Goal: Task Accomplishment & Management: Use online tool/utility

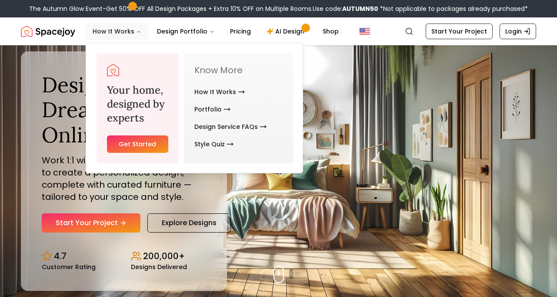
click at [125, 31] on button "How It Works" at bounding box center [117, 31] width 63 height 17
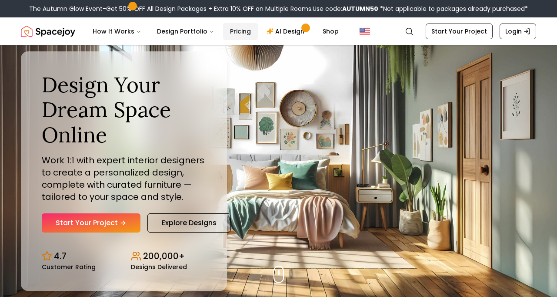
click at [239, 30] on link "Pricing" at bounding box center [240, 31] width 35 height 17
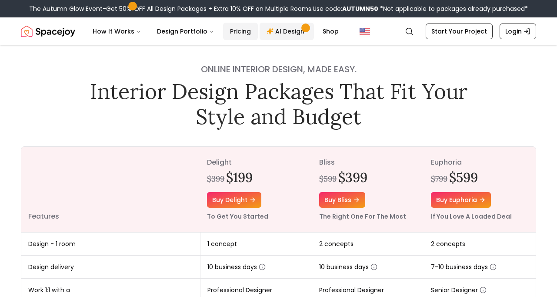
scroll to position [11, 0]
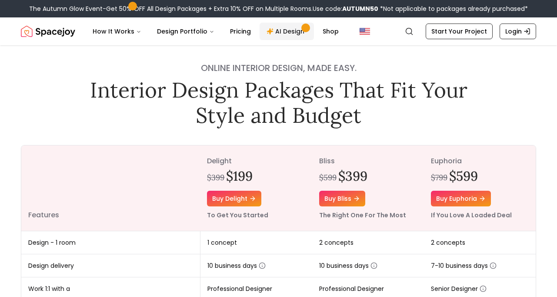
click at [285, 31] on link "AI Design" at bounding box center [287, 31] width 54 height 17
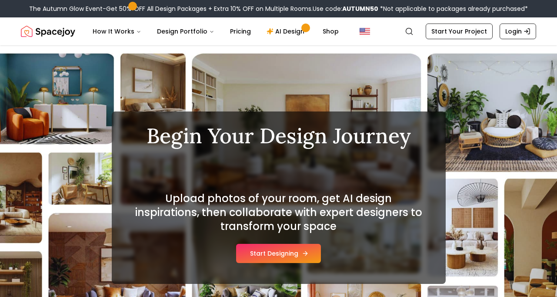
click at [277, 251] on button "Start Designing" at bounding box center [278, 253] width 85 height 19
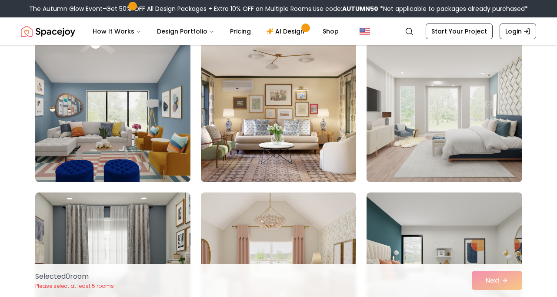
scroll to position [73, 0]
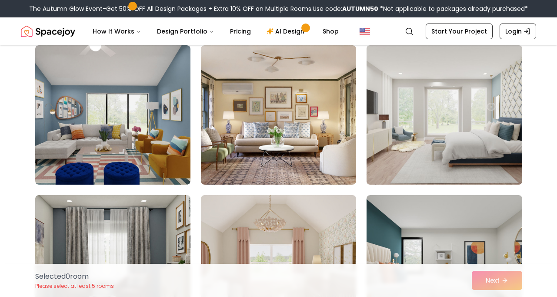
click at [461, 136] on img at bounding box center [444, 115] width 163 height 146
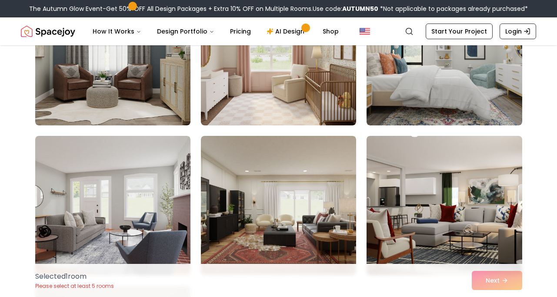
scroll to position [328, 0]
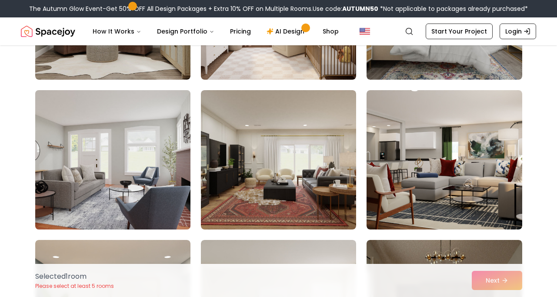
click at [118, 155] on img at bounding box center [112, 160] width 163 height 146
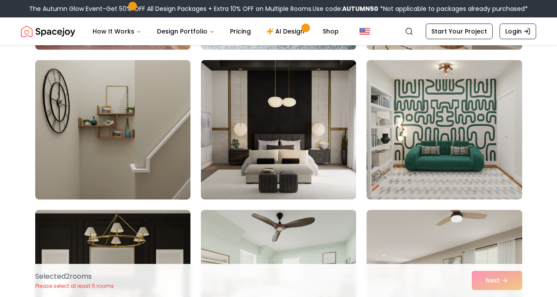
scroll to position [957, 0]
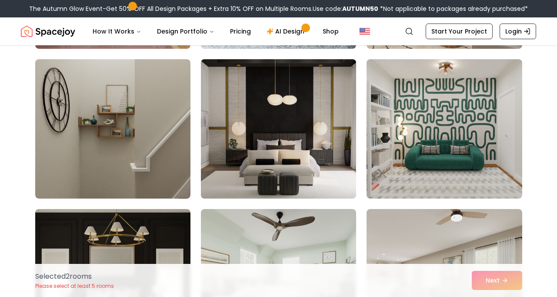
click at [330, 150] on img at bounding box center [278, 129] width 163 height 146
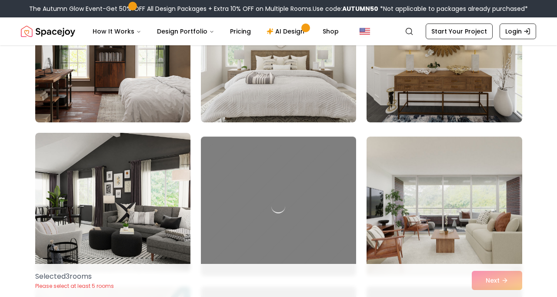
scroll to position [1933, 0]
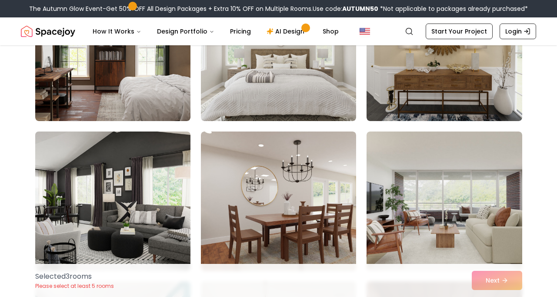
click at [151, 183] on img at bounding box center [112, 201] width 163 height 146
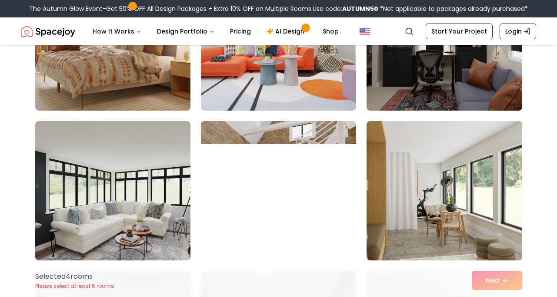
scroll to position [3292, 0]
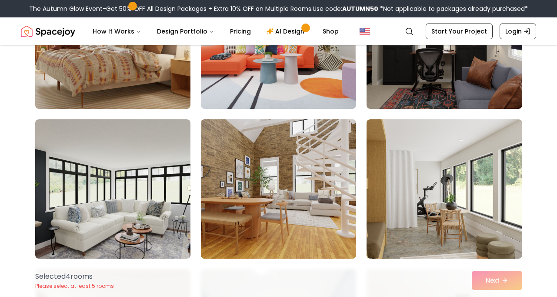
click at [268, 198] on img at bounding box center [278, 189] width 163 height 146
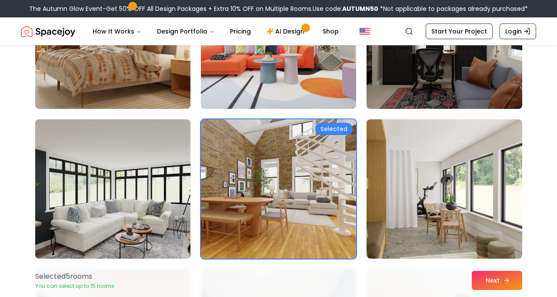
click at [493, 277] on button "Next" at bounding box center [497, 280] width 50 height 19
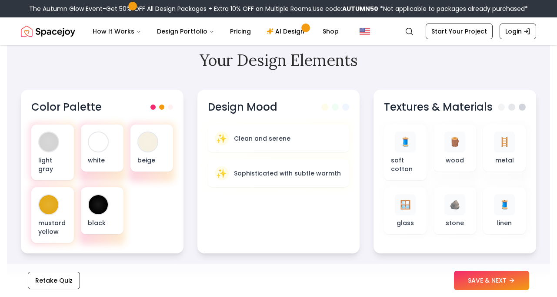
scroll to position [291, 0]
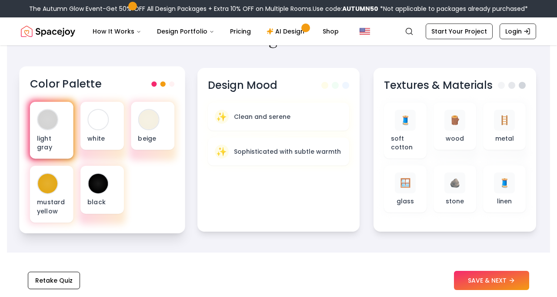
click at [49, 126] on div at bounding box center [48, 120] width 20 height 20
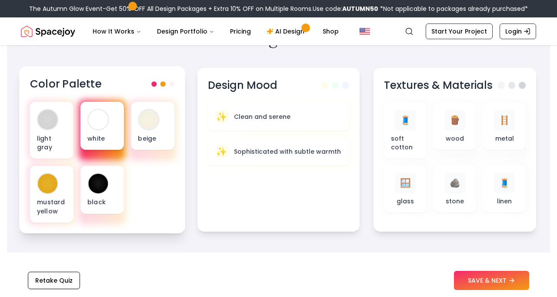
click at [105, 124] on div at bounding box center [98, 120] width 20 height 20
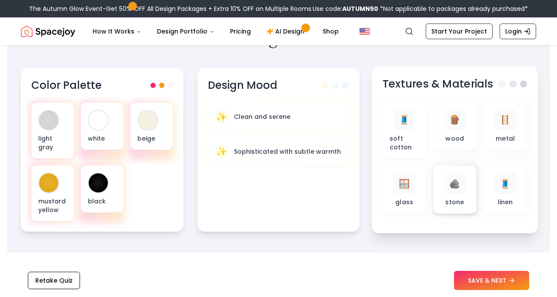
click at [458, 188] on span "🪨" at bounding box center [454, 183] width 11 height 13
click at [458, 194] on div "🪨 stone" at bounding box center [455, 190] width 29 height 34
click at [450, 207] on div "🪨 stone" at bounding box center [455, 190] width 44 height 48
click at [447, 192] on div "🪨" at bounding box center [455, 183] width 21 height 21
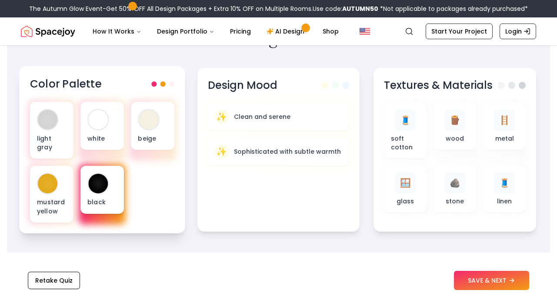
click at [94, 189] on div at bounding box center [98, 184] width 20 height 20
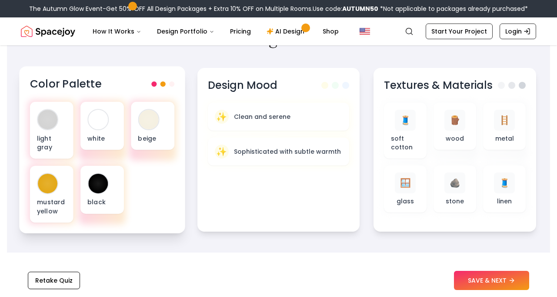
click at [164, 84] on span at bounding box center [162, 83] width 5 height 5
click at [170, 84] on span at bounding box center [171, 83] width 5 height 5
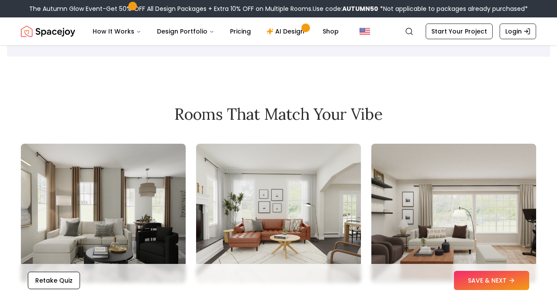
scroll to position [895, 0]
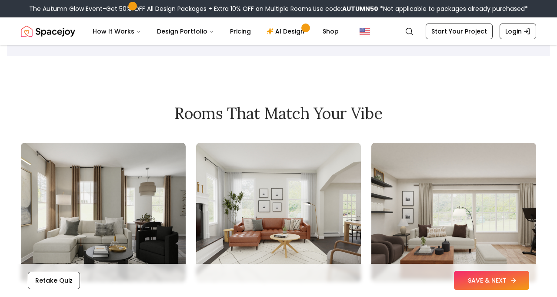
click at [488, 278] on button "SAVE & NEXT" at bounding box center [491, 280] width 75 height 19
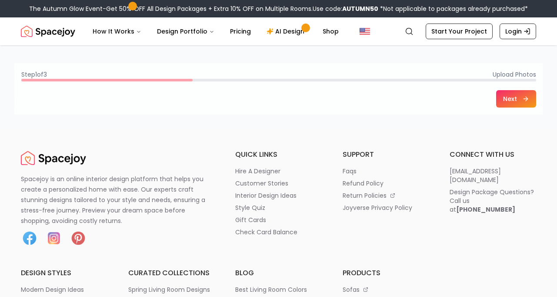
scroll to position [116, 0]
